Goal: Obtain resource: Download file/media

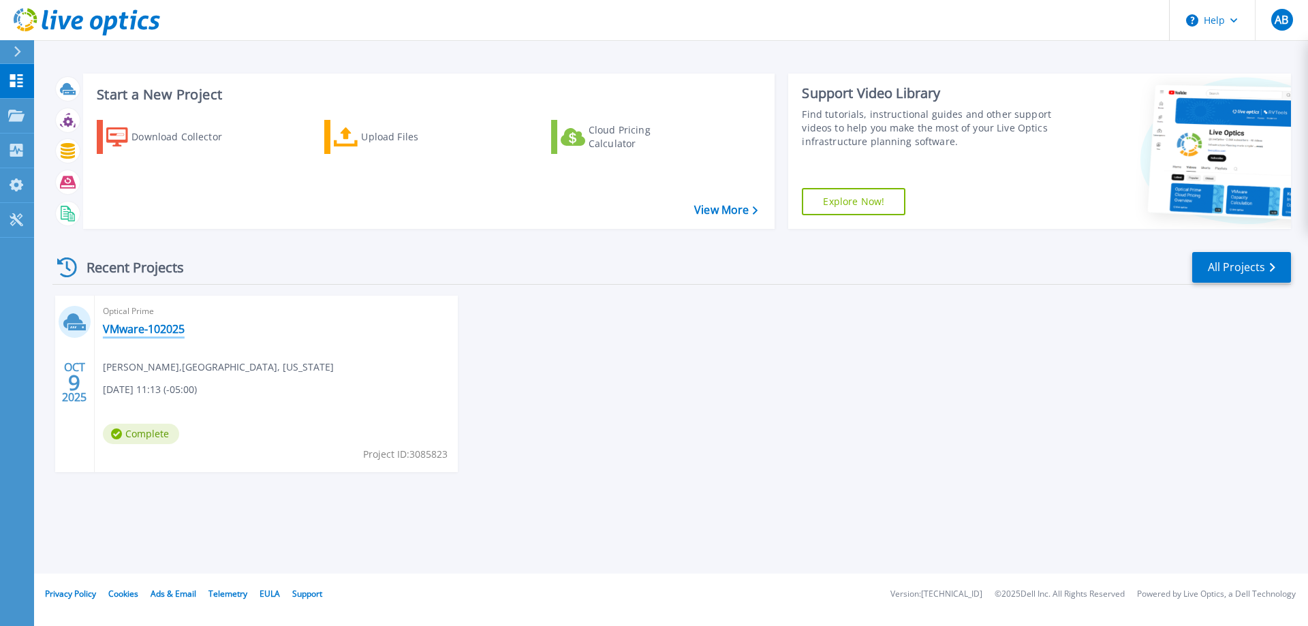
click at [133, 328] on link "VMware-102025" at bounding box center [144, 329] width 82 height 14
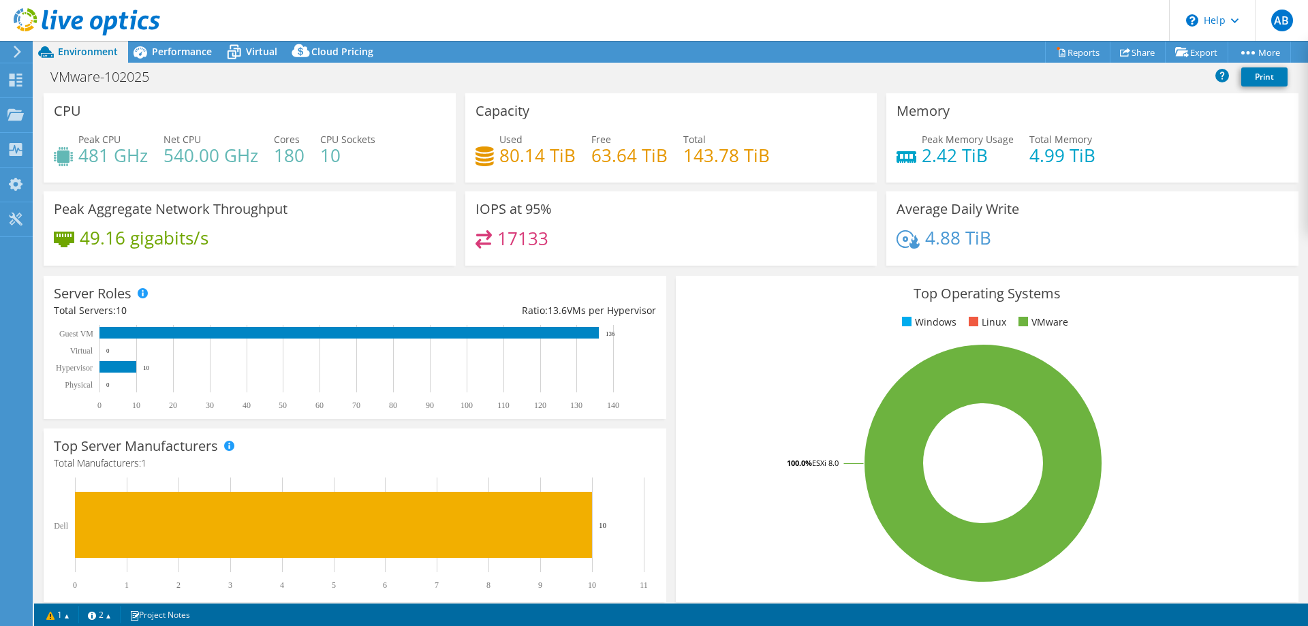
select select "USD"
click at [183, 50] on span "Performance" at bounding box center [182, 51] width 60 height 13
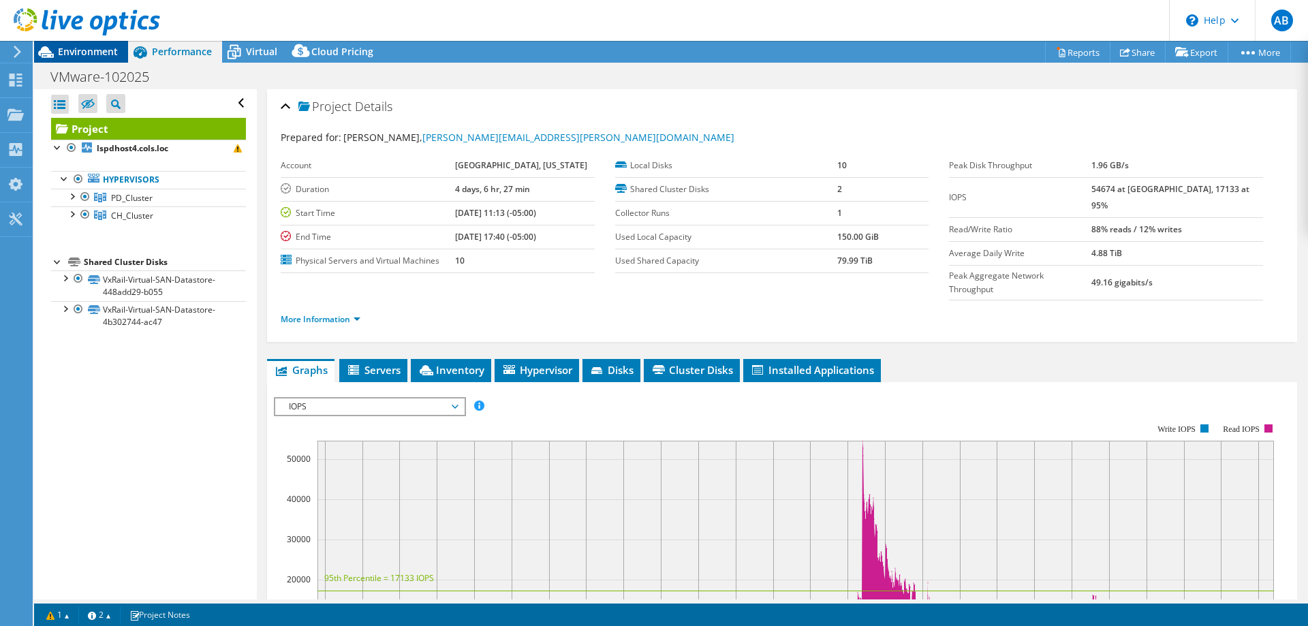
click at [89, 51] on span "Environment" at bounding box center [88, 51] width 60 height 13
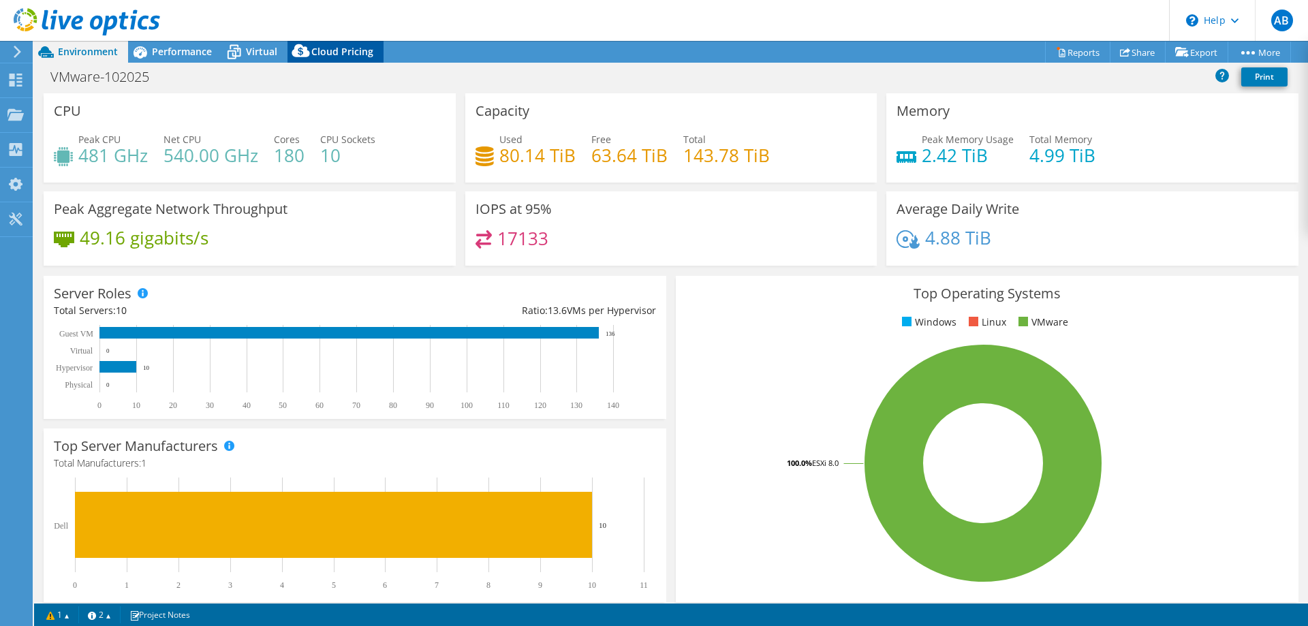
click at [325, 54] on span "Cloud Pricing" at bounding box center [342, 51] width 62 height 13
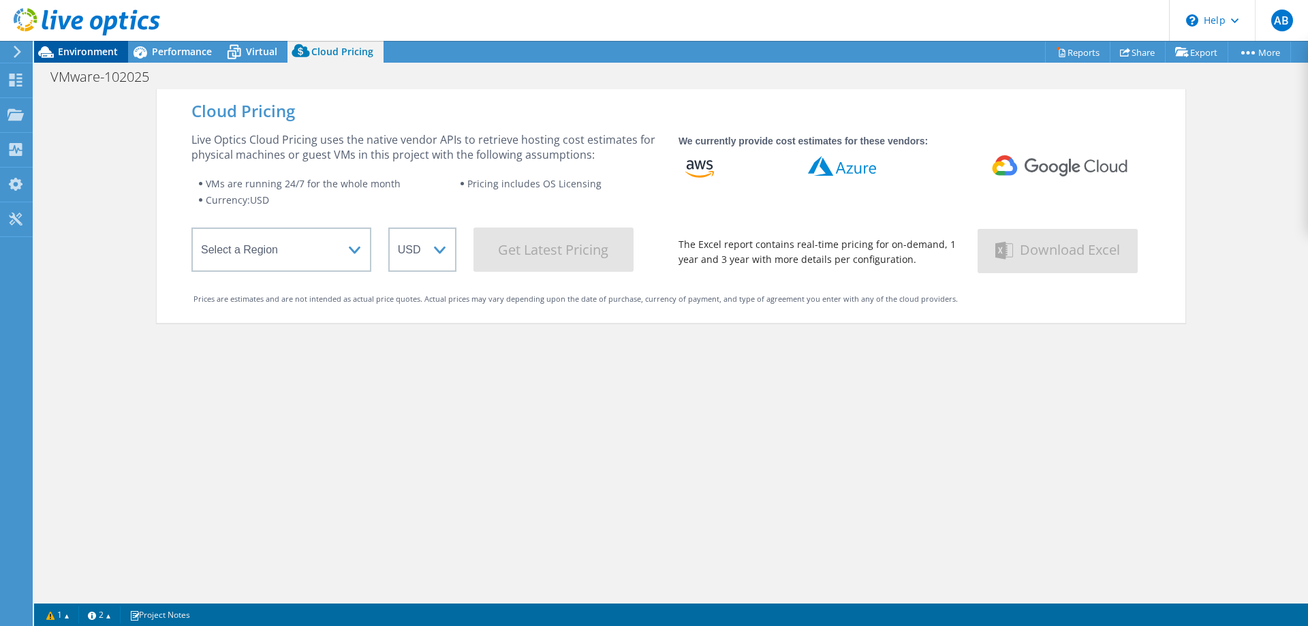
click at [101, 46] on span "Environment" at bounding box center [88, 51] width 60 height 13
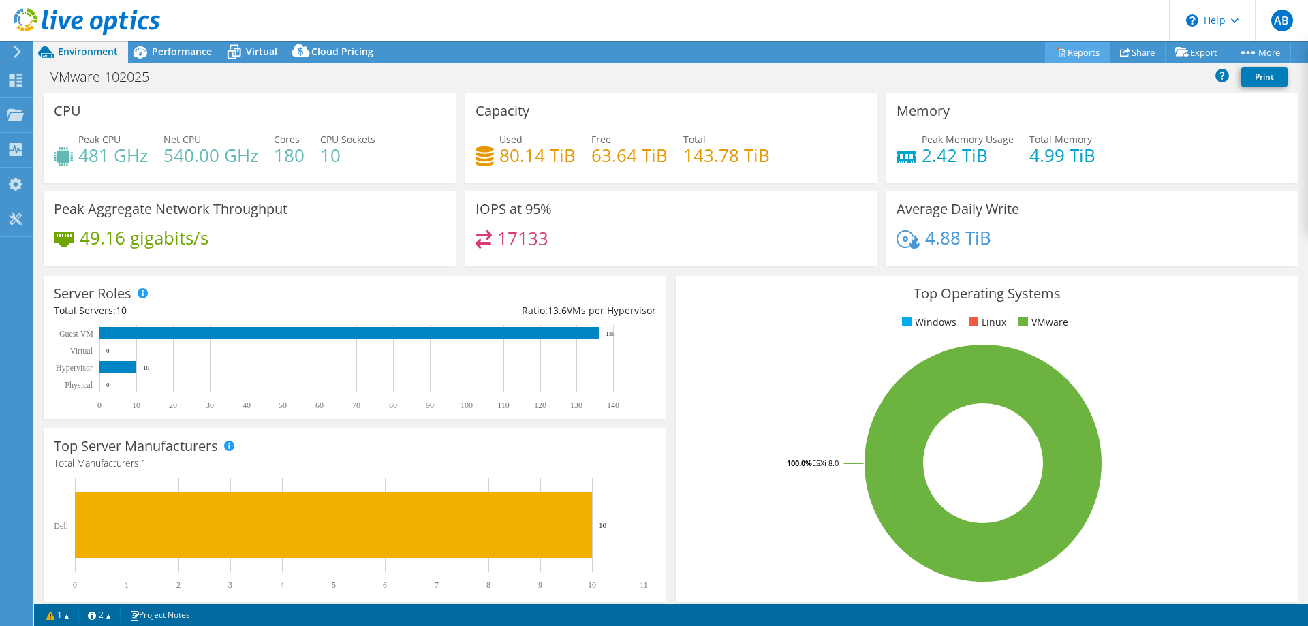
click at [1063, 57] on link "Reports" at bounding box center [1077, 52] width 65 height 21
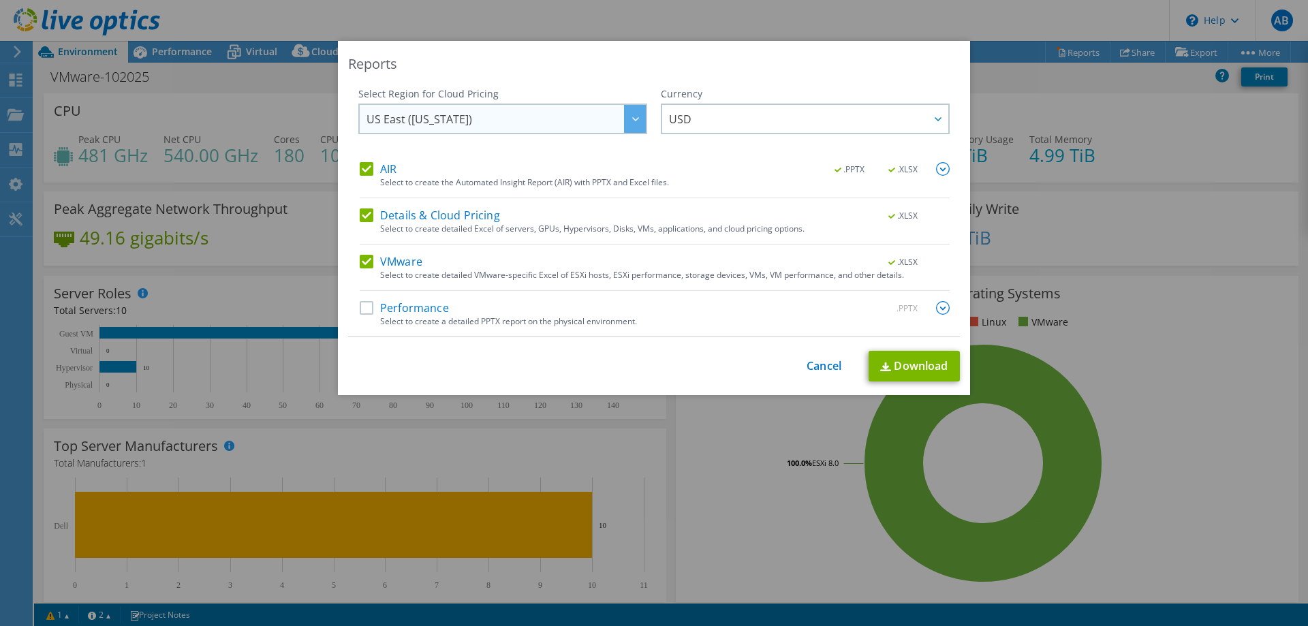
click at [642, 127] on div at bounding box center [635, 119] width 22 height 28
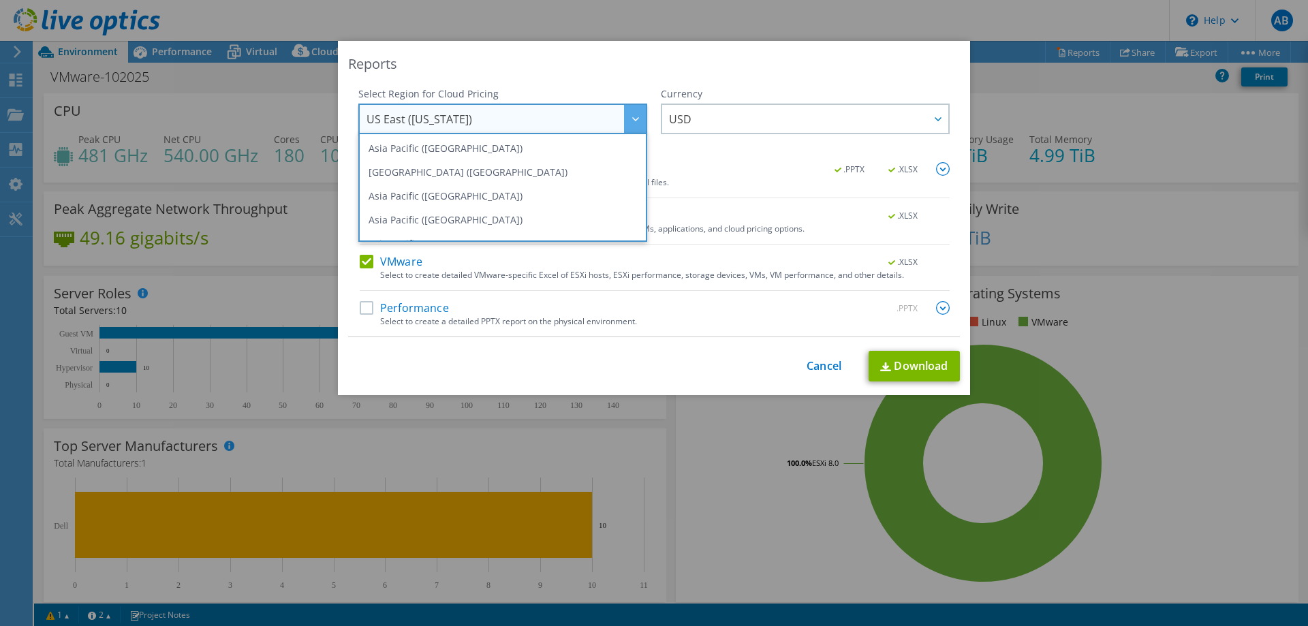
click at [642, 127] on div at bounding box center [635, 119] width 22 height 28
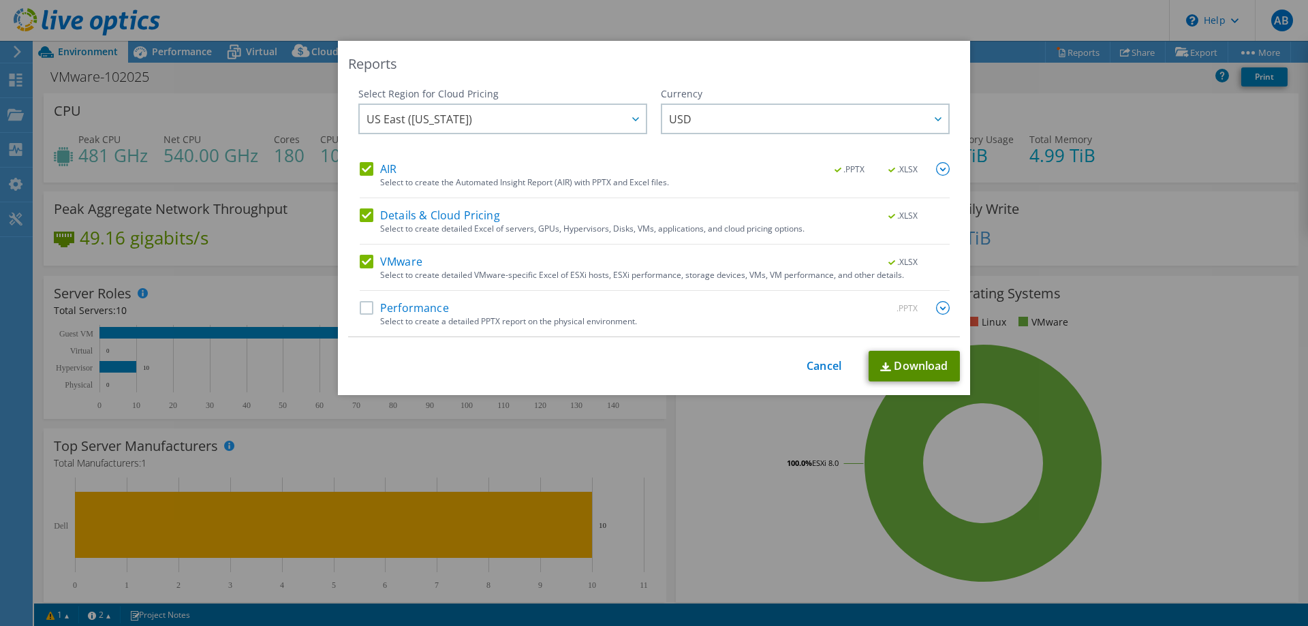
click at [929, 364] on link "Download" at bounding box center [914, 366] width 91 height 31
click at [814, 367] on link "Cancel" at bounding box center [824, 366] width 35 height 13
